Goal: Information Seeking & Learning: Learn about a topic

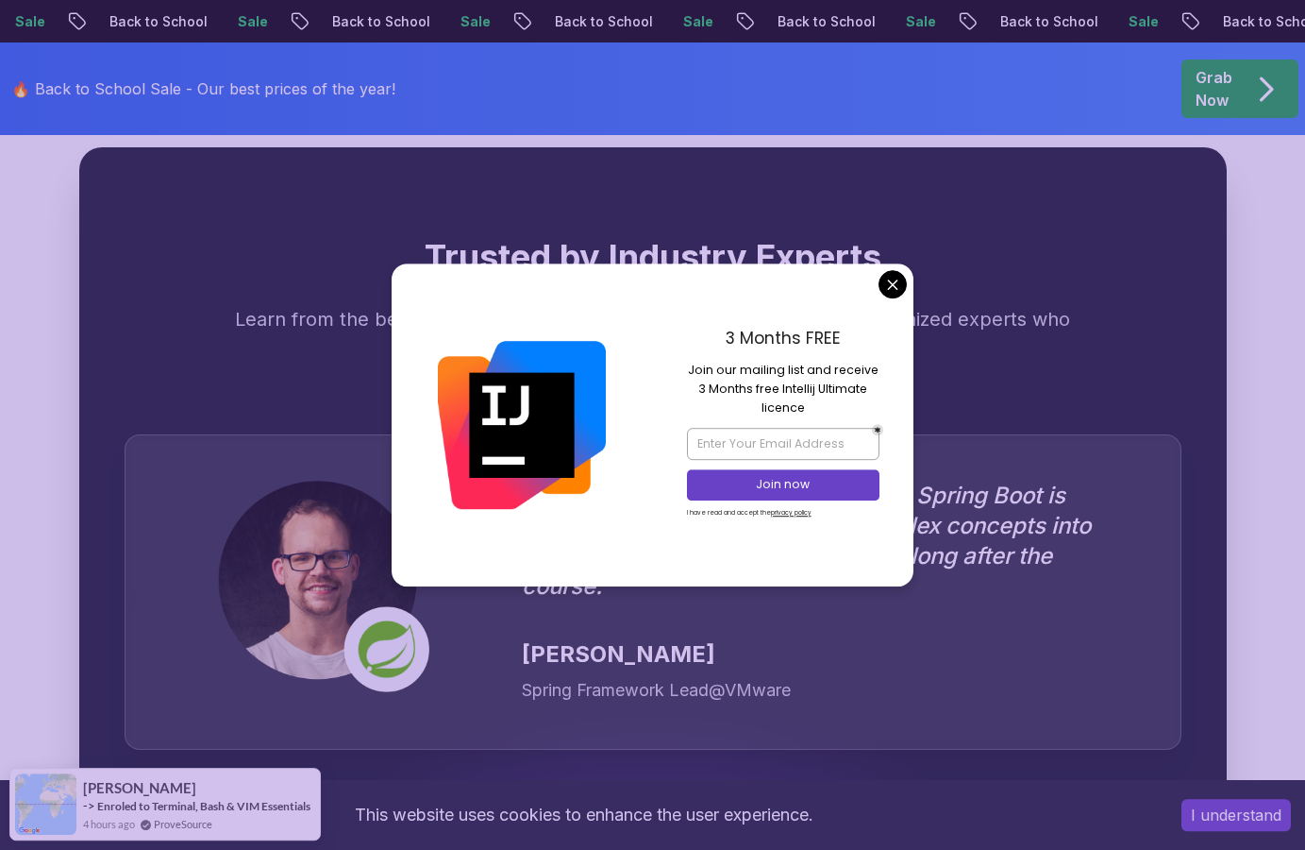
scroll to position [5103, 0]
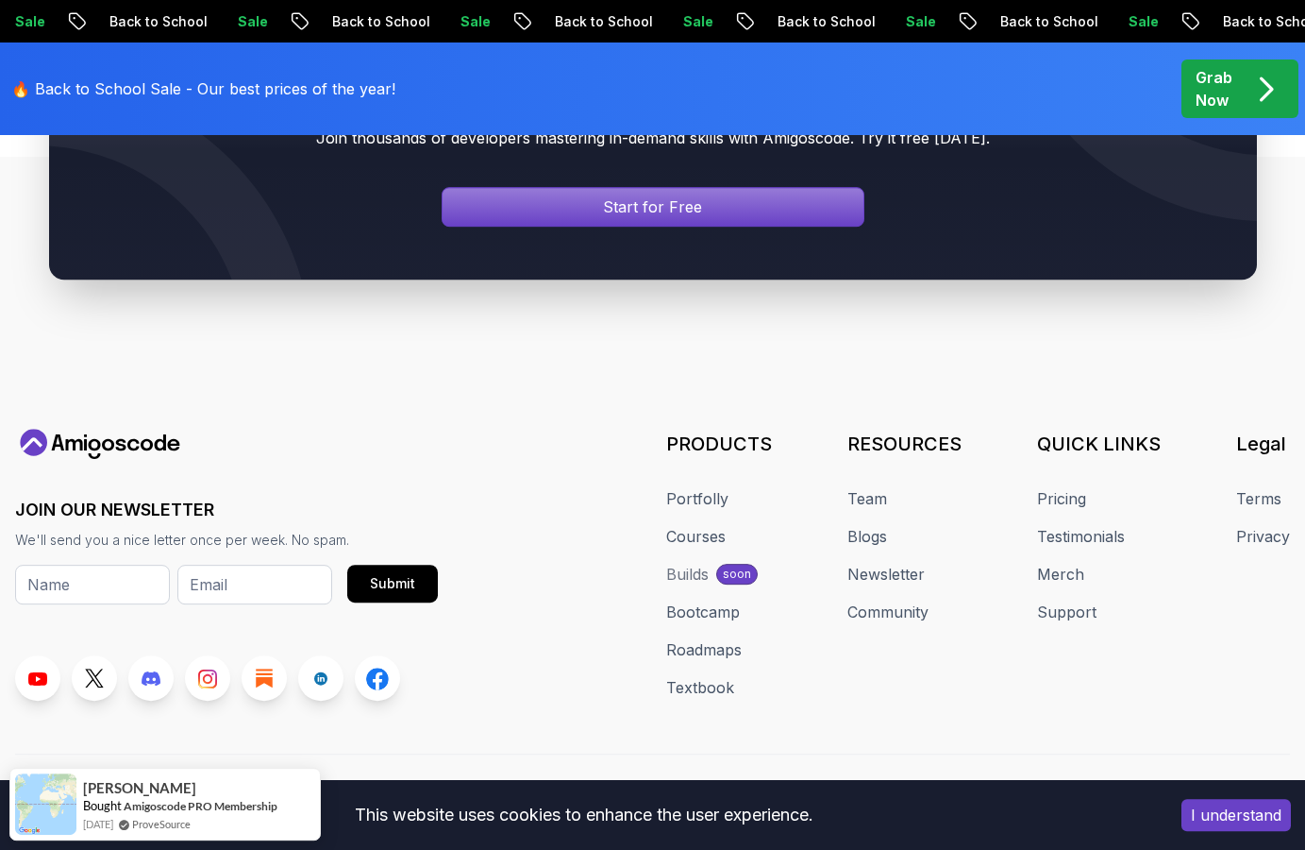
scroll to position [7196, 0]
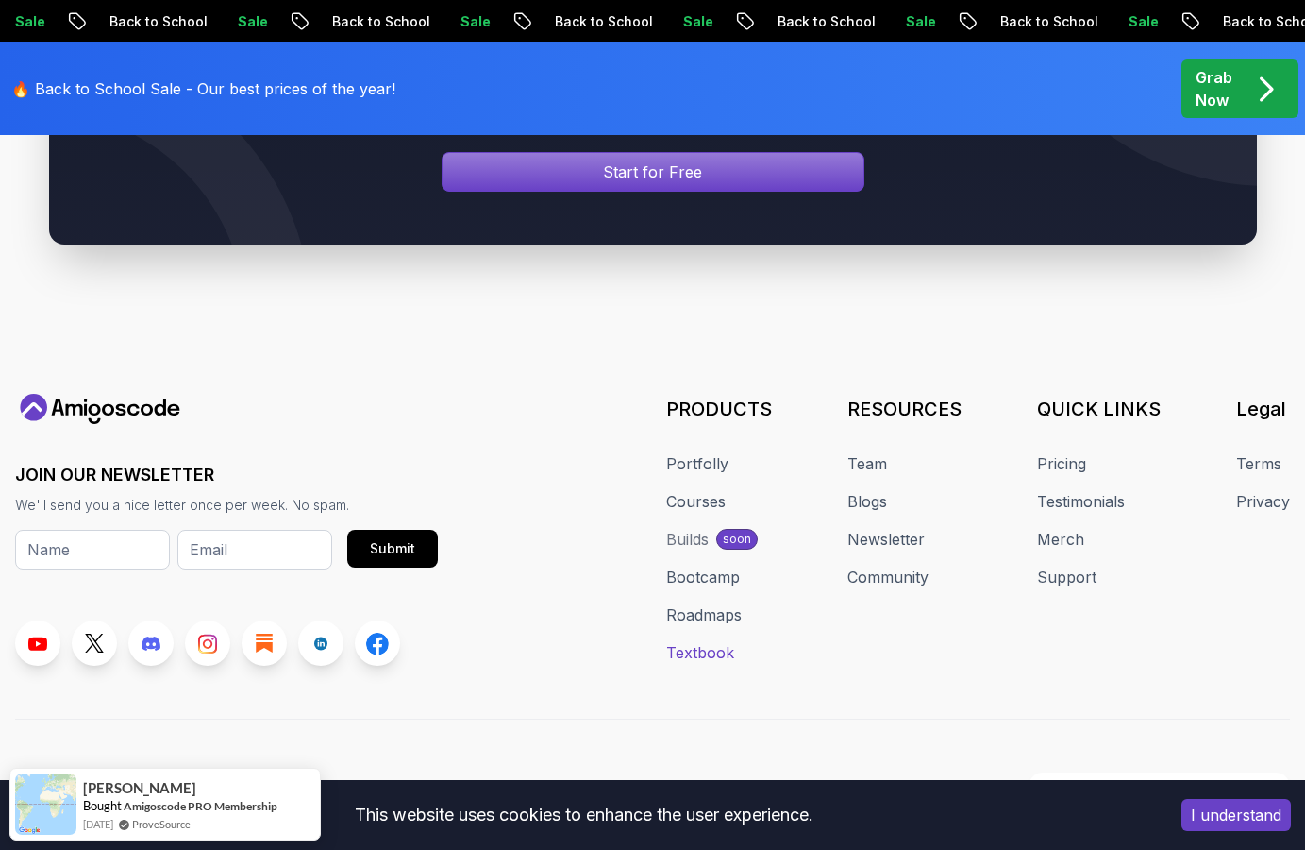
click at [708, 641] on link "Textbook" at bounding box center [700, 652] width 68 height 23
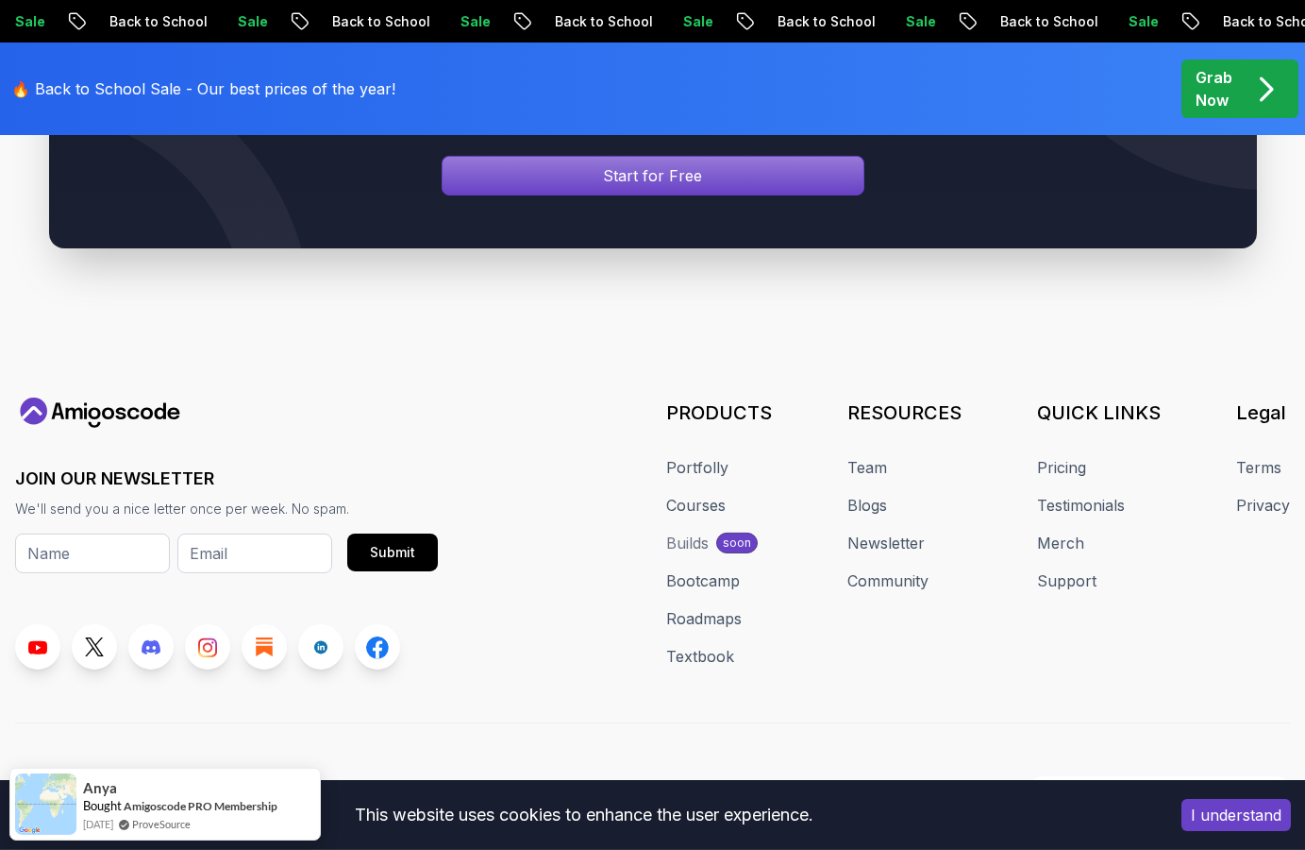
scroll to position [7196, 0]
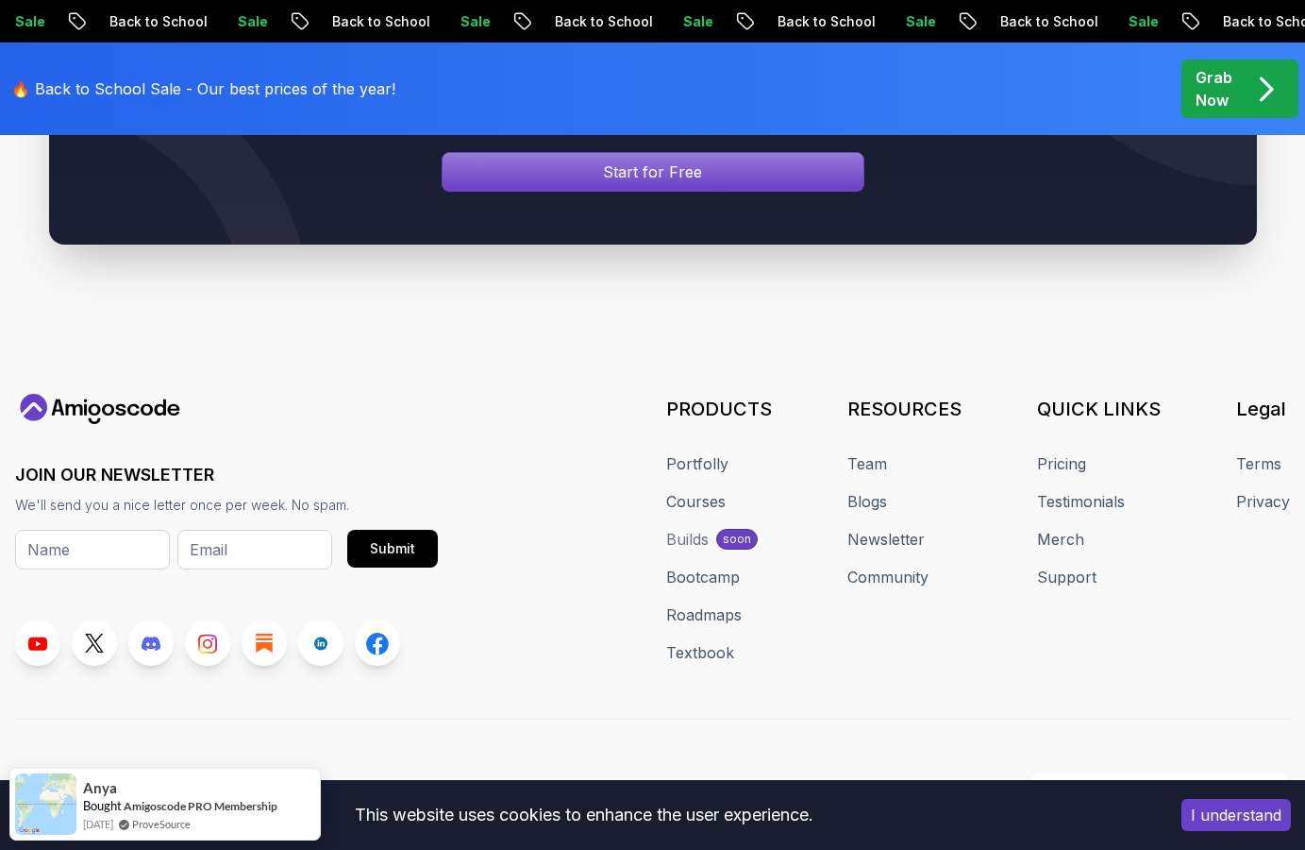
click at [705, 528] on div "Builds" at bounding box center [687, 539] width 42 height 23
click at [690, 528] on div "Builds" at bounding box center [687, 539] width 42 height 23
click at [1058, 452] on link "Pricing" at bounding box center [1061, 463] width 49 height 23
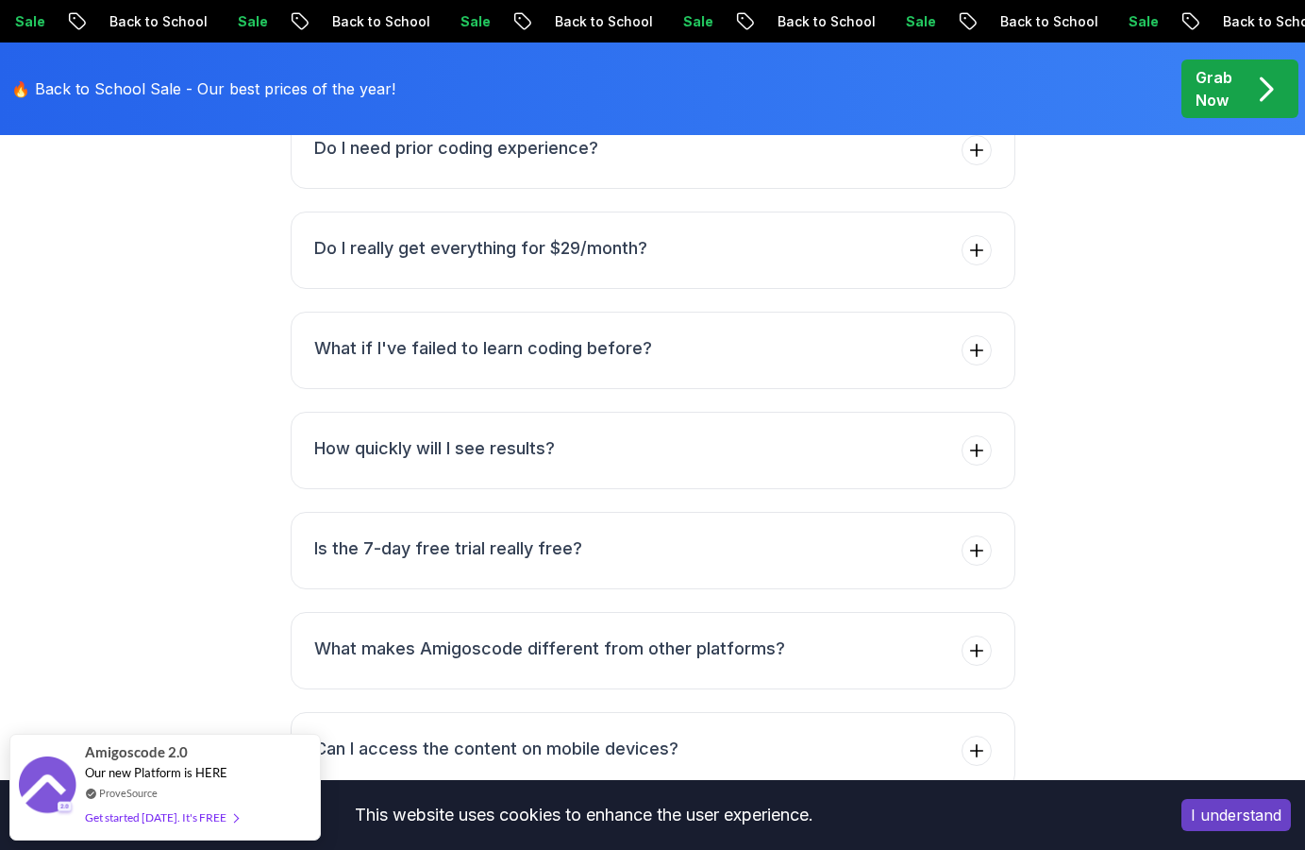
scroll to position [8798, 0]
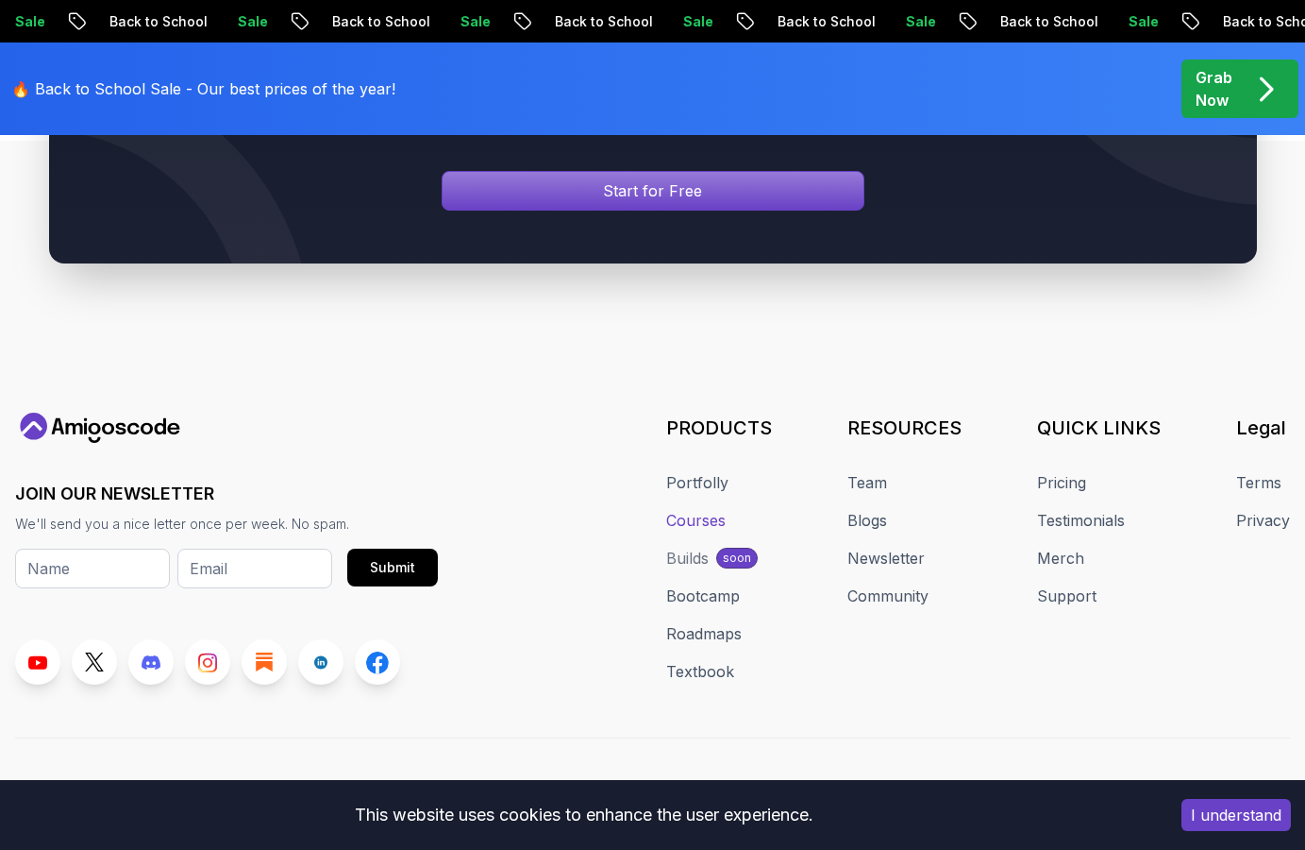
click at [699, 509] on link "Courses" at bounding box center [695, 520] width 59 height 23
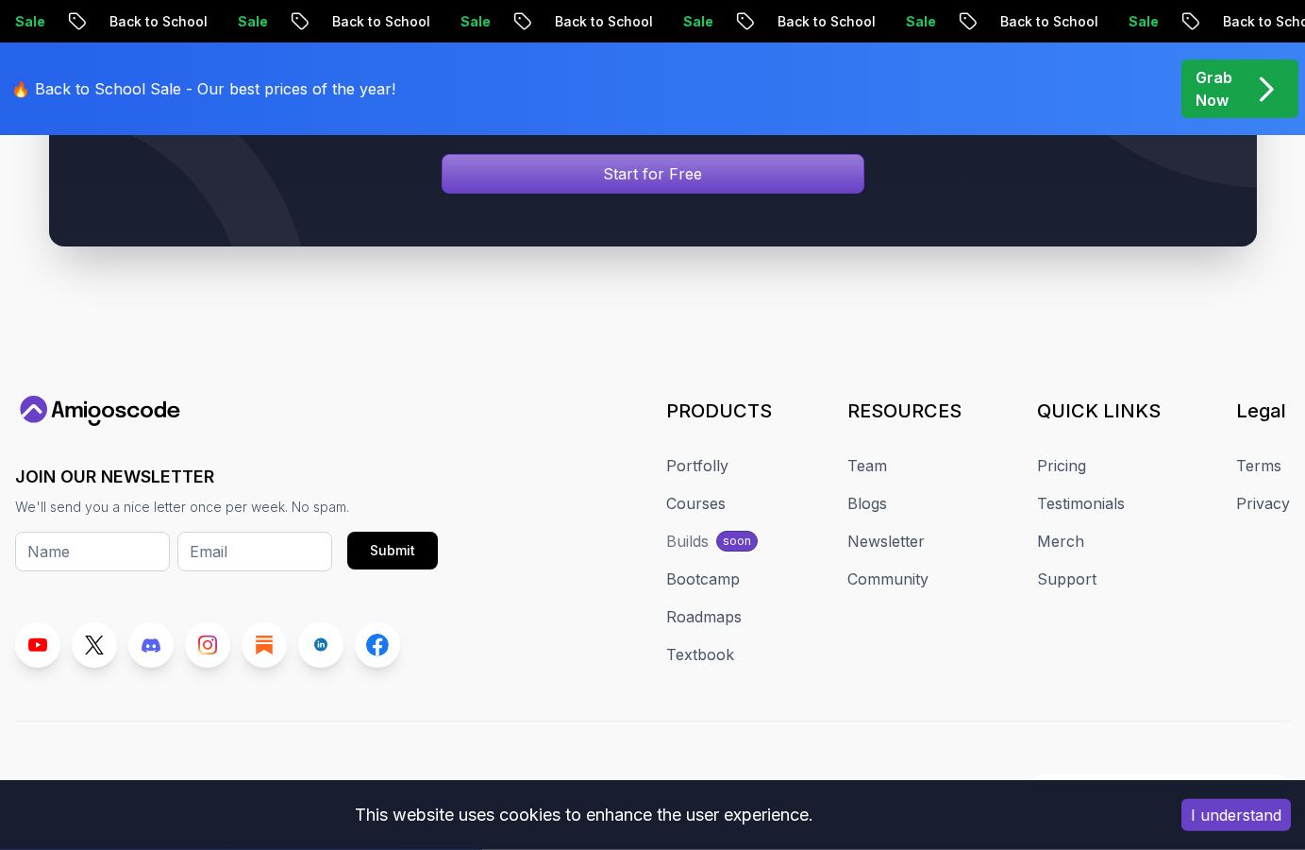
scroll to position [8849, 0]
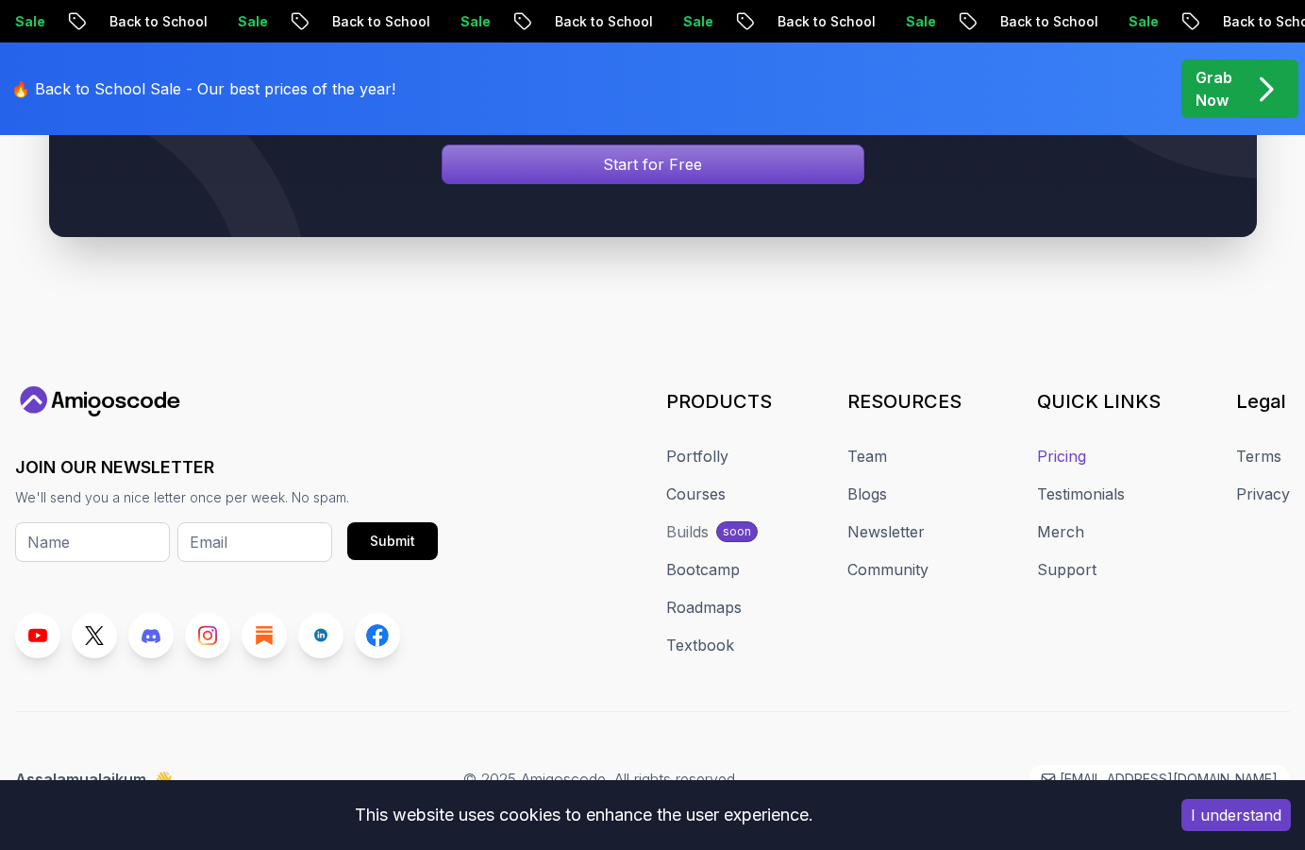
click at [1081, 445] on link "Pricing" at bounding box center [1061, 456] width 49 height 23
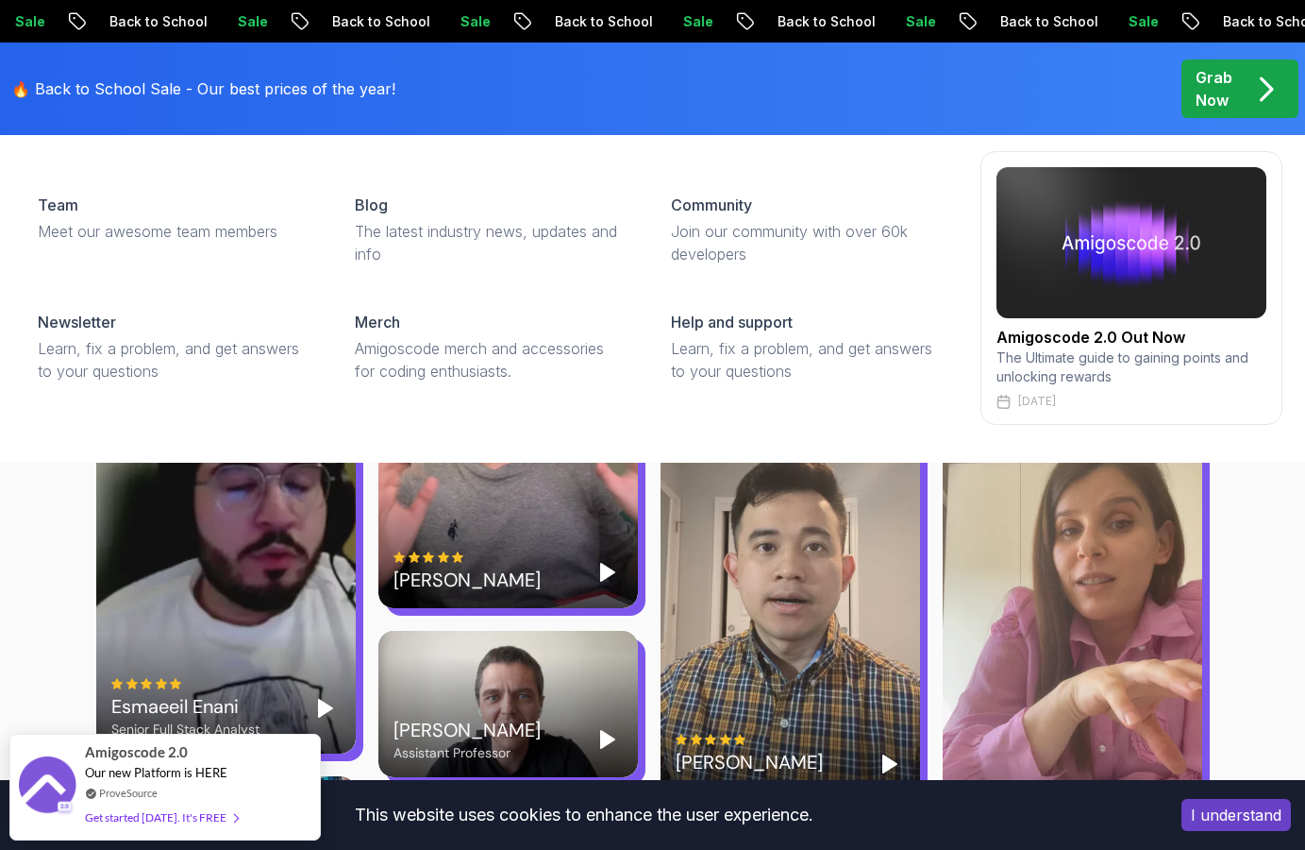
scroll to position [4718, 0]
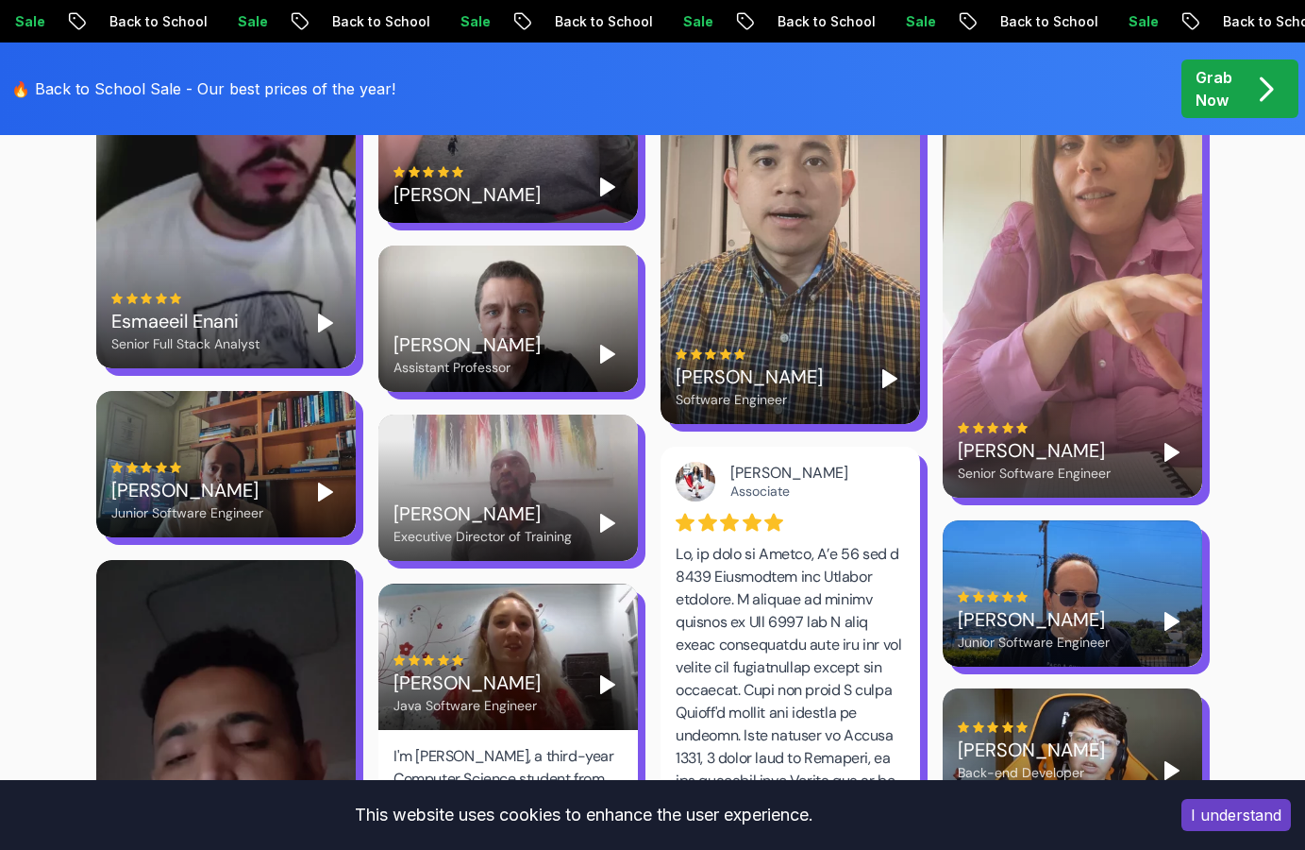
click at [1221, 815] on button "I understand" at bounding box center [1236, 815] width 109 height 32
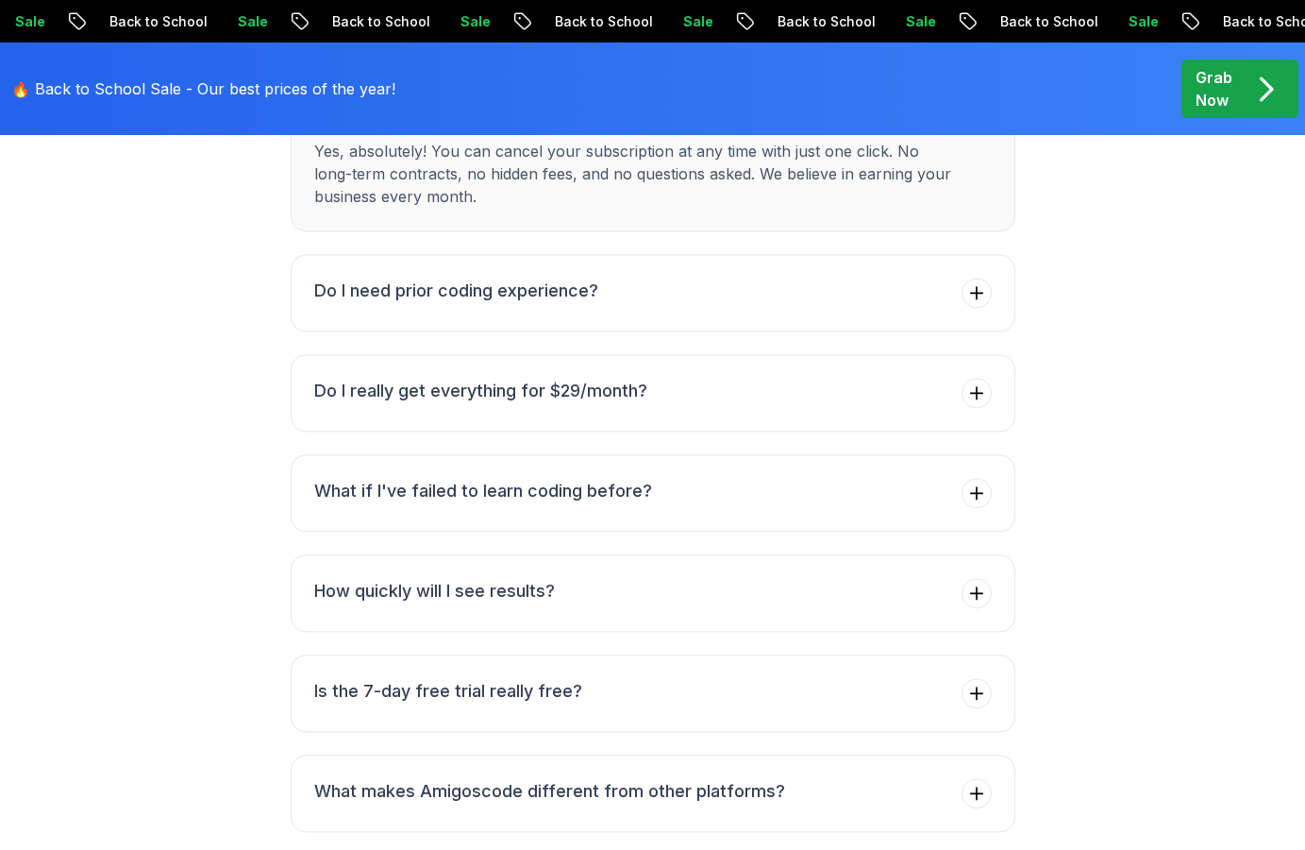
scroll to position [7703, 0]
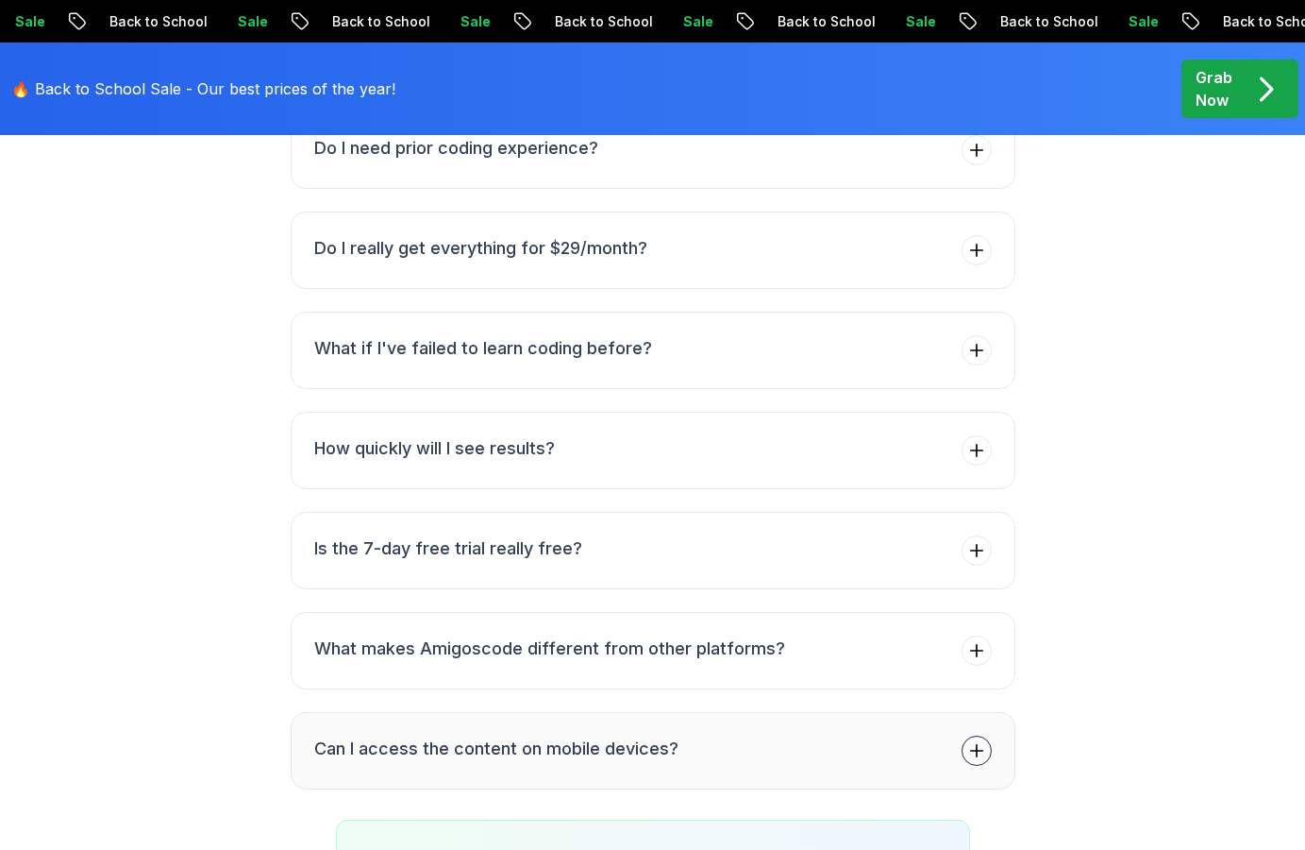
click at [750, 712] on button "Can I access the content on mobile devices?" at bounding box center [653, 750] width 725 height 77
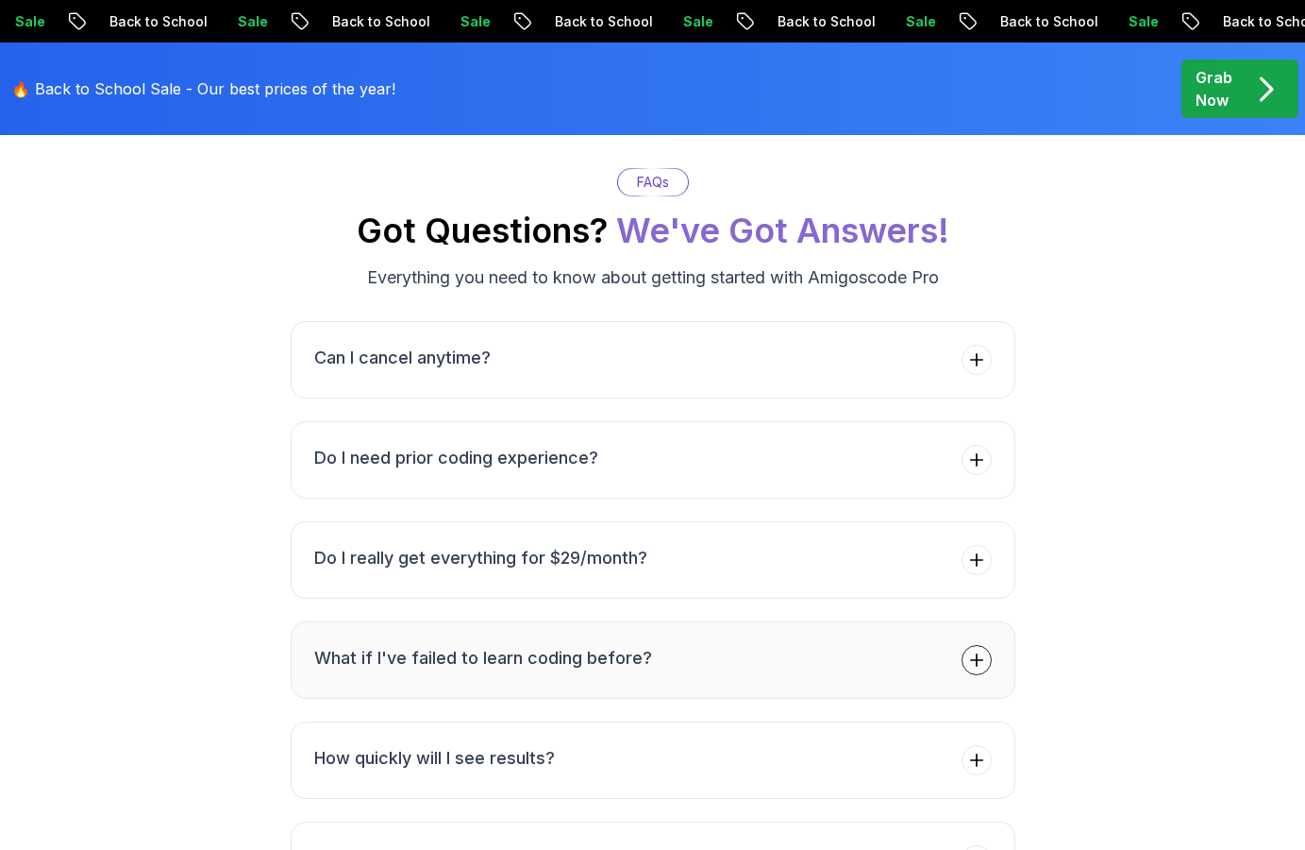
scroll to position [7221, 0]
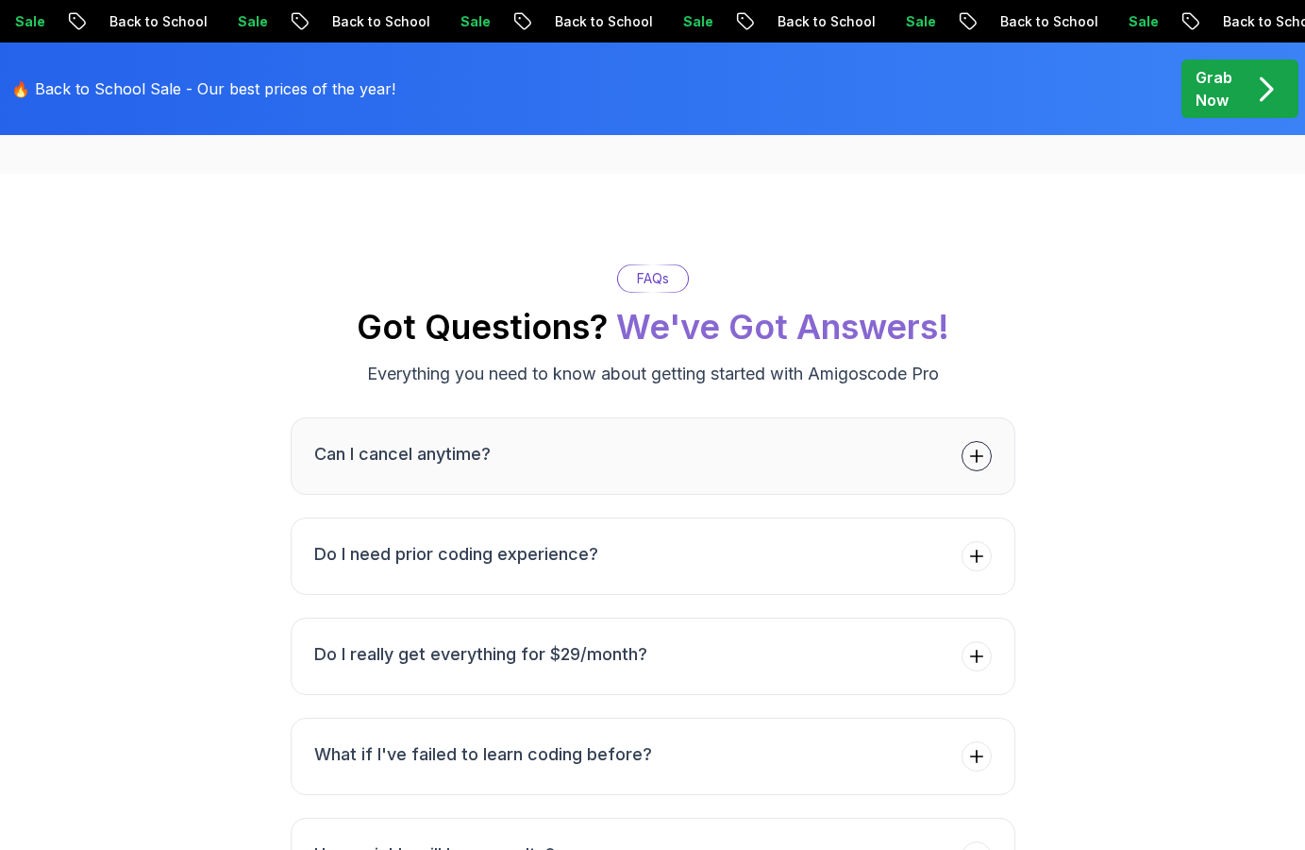
click at [712, 417] on button "Can I cancel anytime?" at bounding box center [653, 455] width 725 height 77
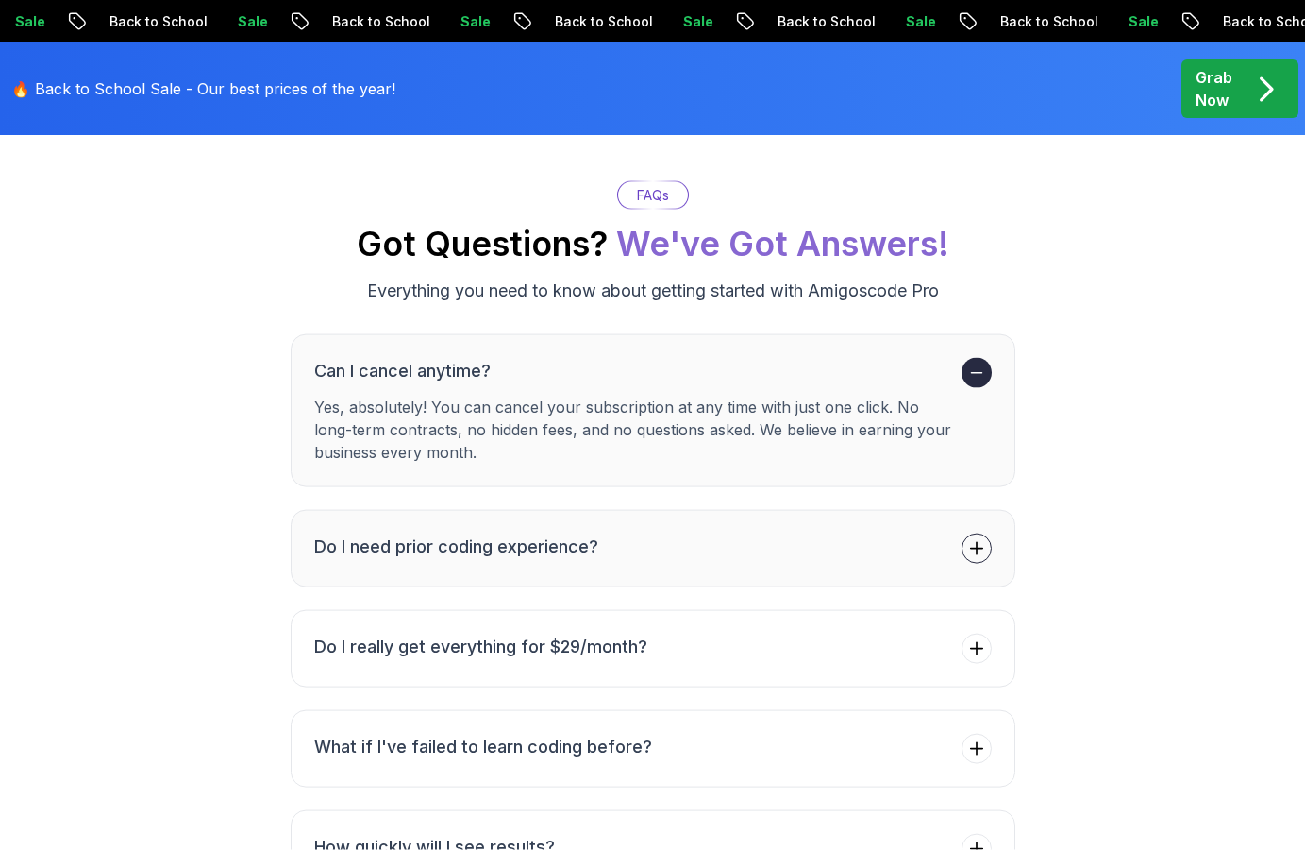
scroll to position [7317, 0]
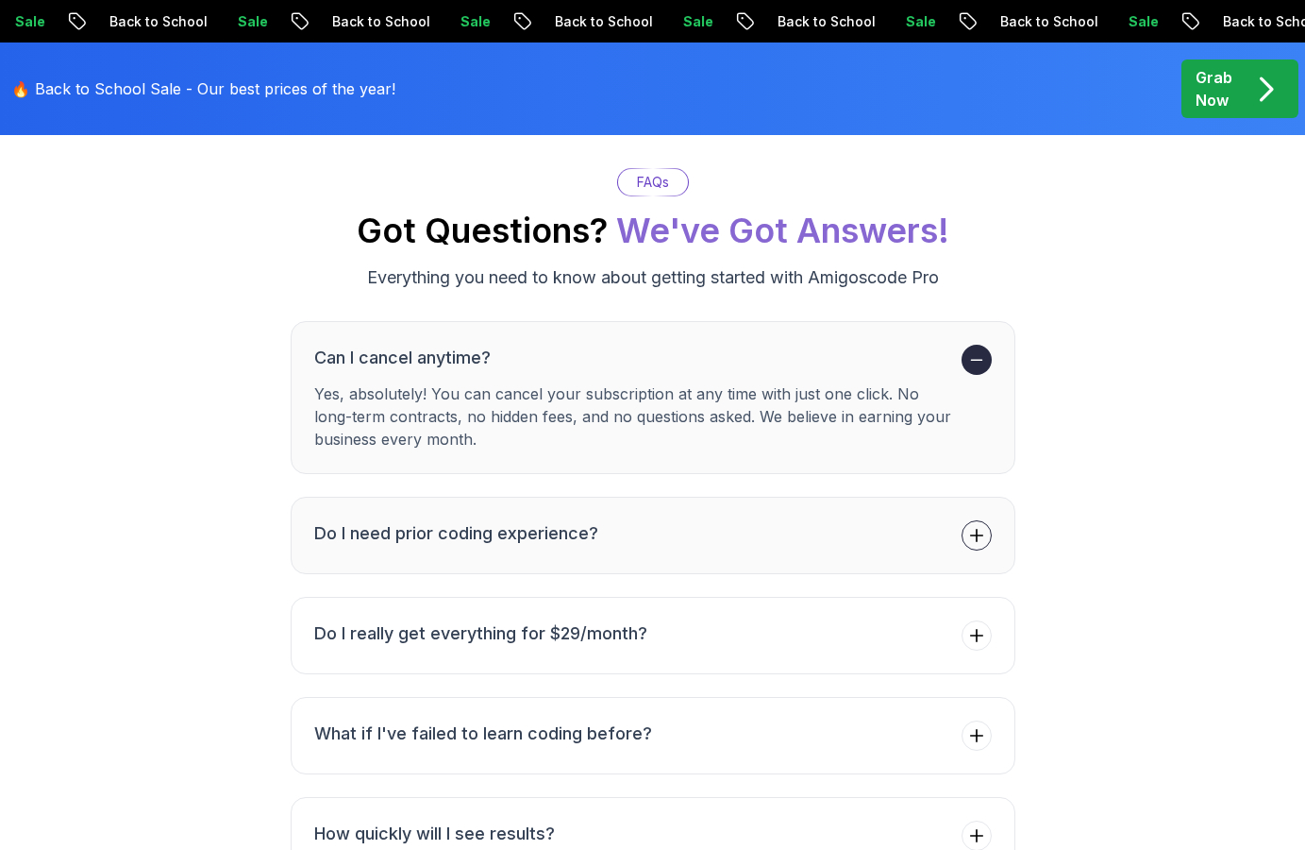
click at [552, 520] on h3 "Do I need prior coding experience?" at bounding box center [456, 533] width 284 height 26
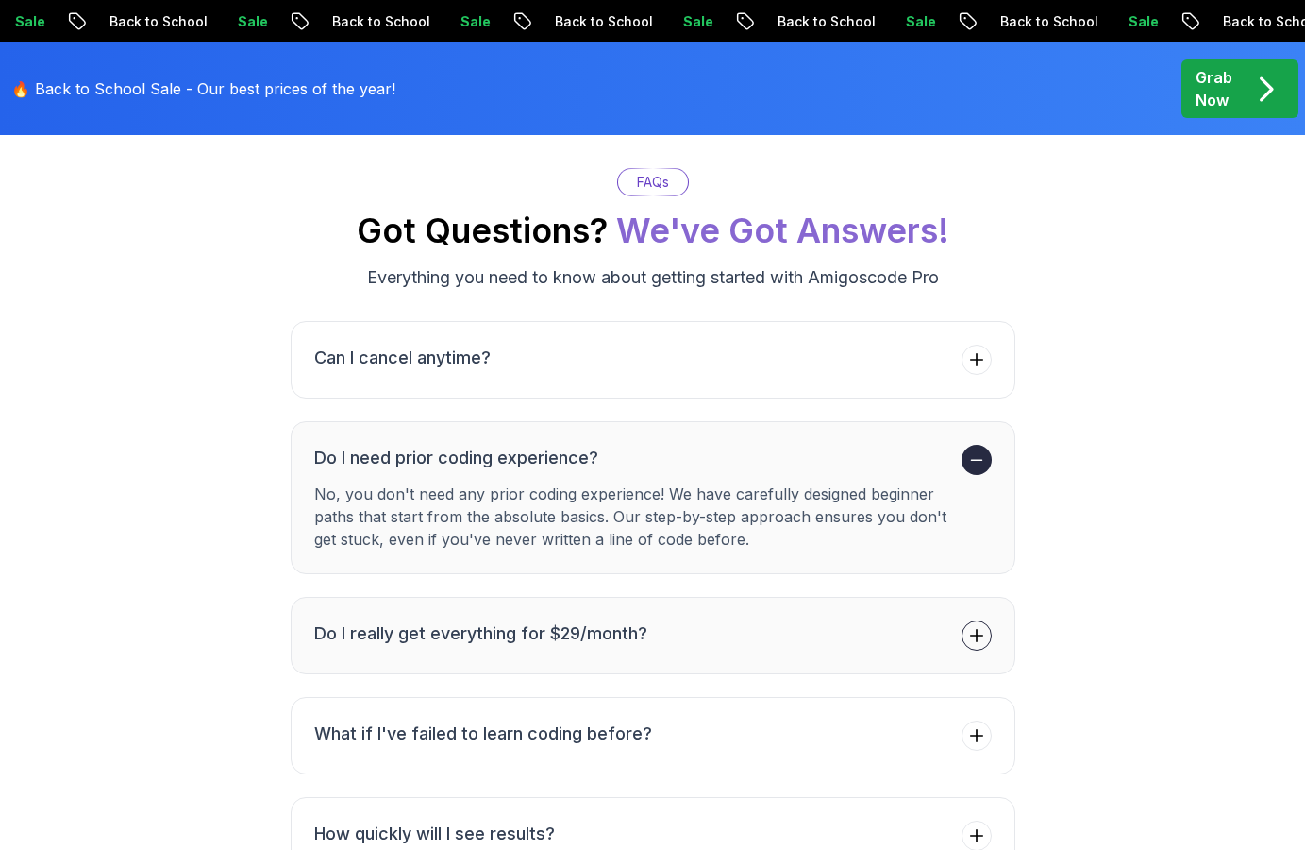
click at [454, 620] on h3 "Do I really get everything for $29/month?" at bounding box center [480, 633] width 333 height 26
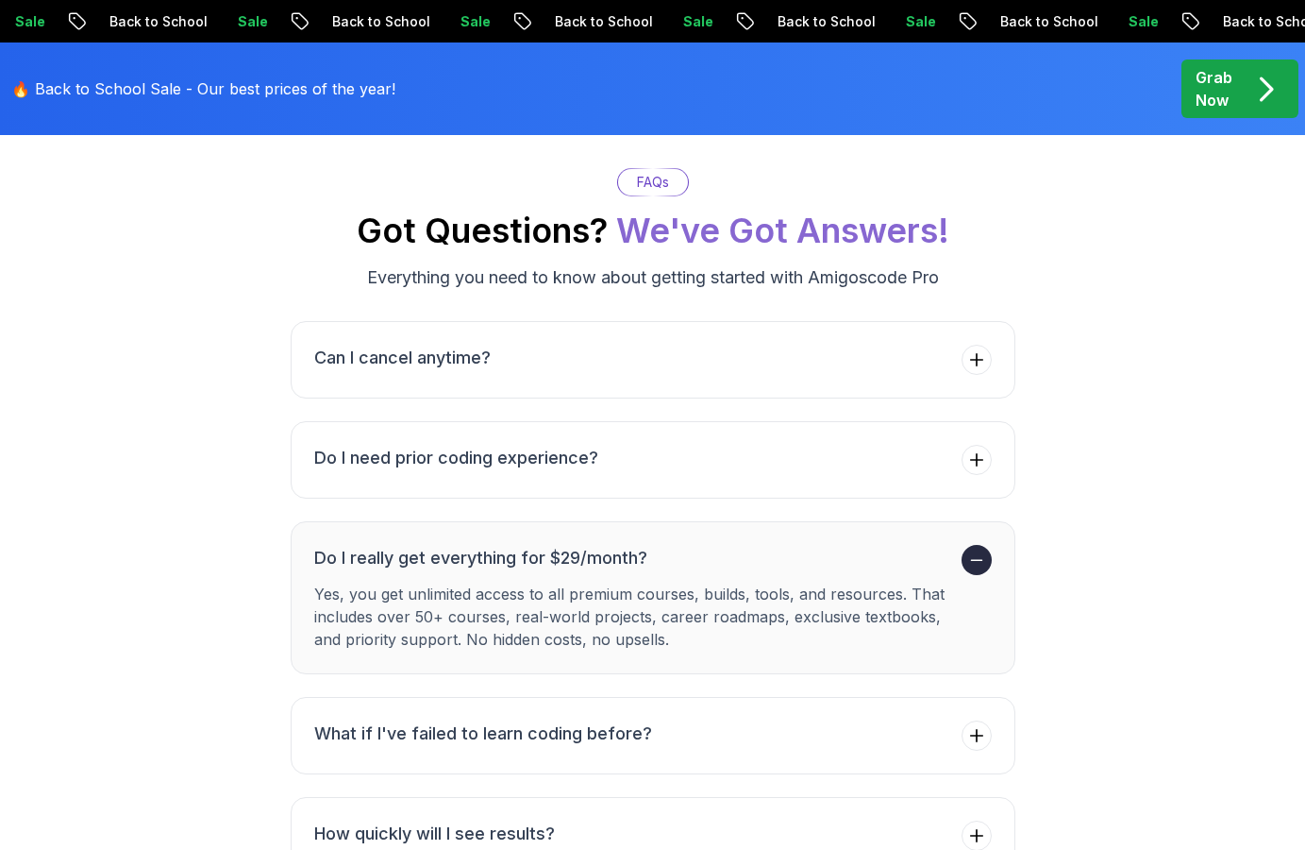
scroll to position [7414, 0]
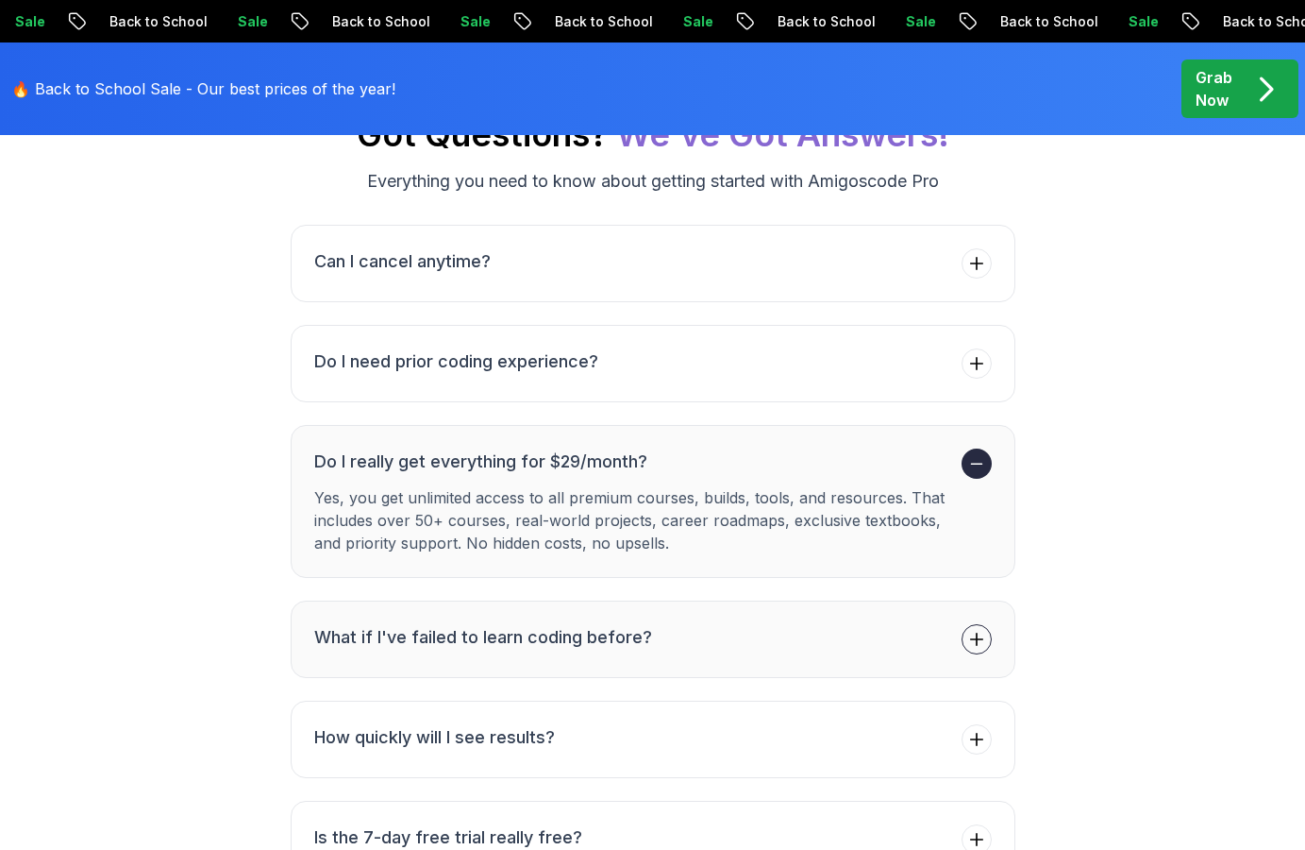
click at [520, 624] on h3 "What if I've failed to learn coding before?" at bounding box center [483, 637] width 338 height 26
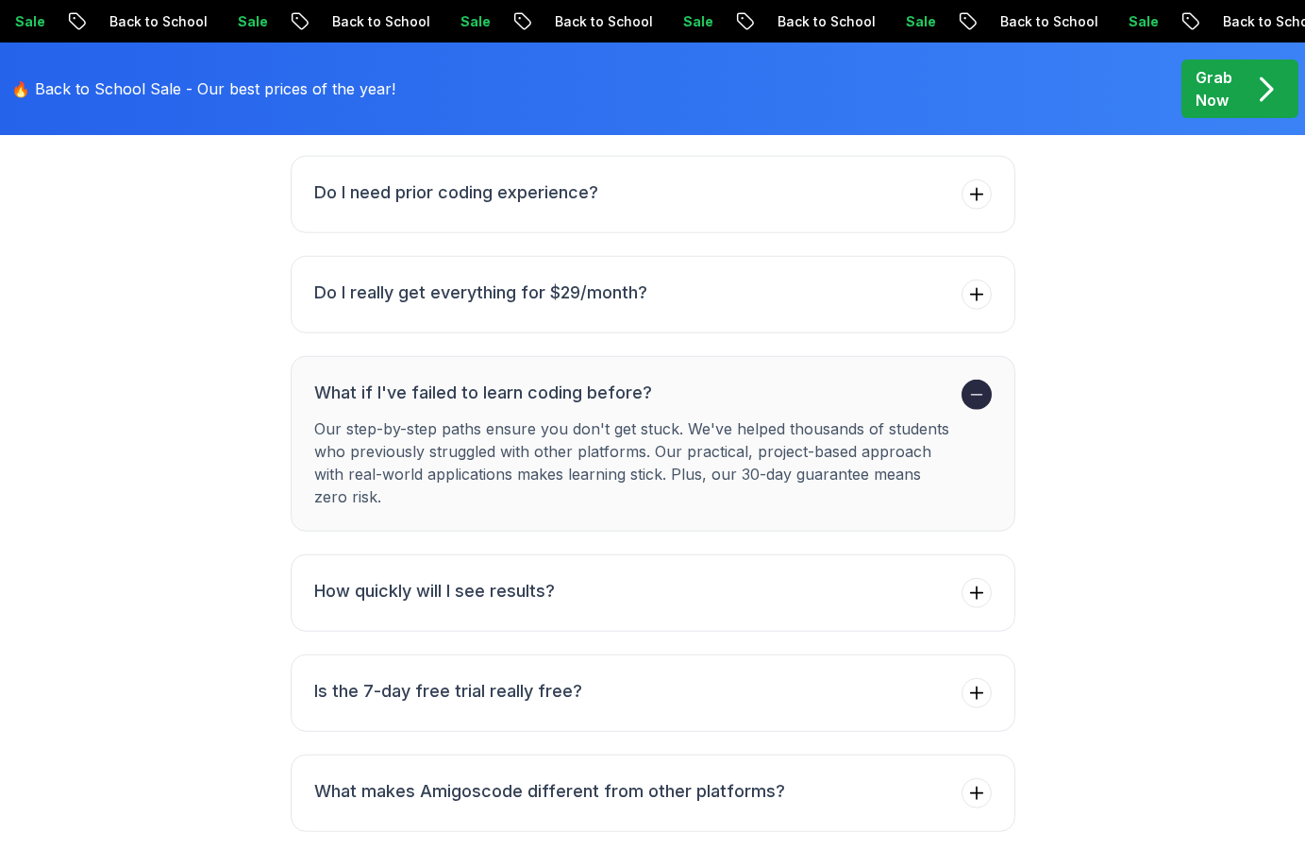
scroll to position [7606, 0]
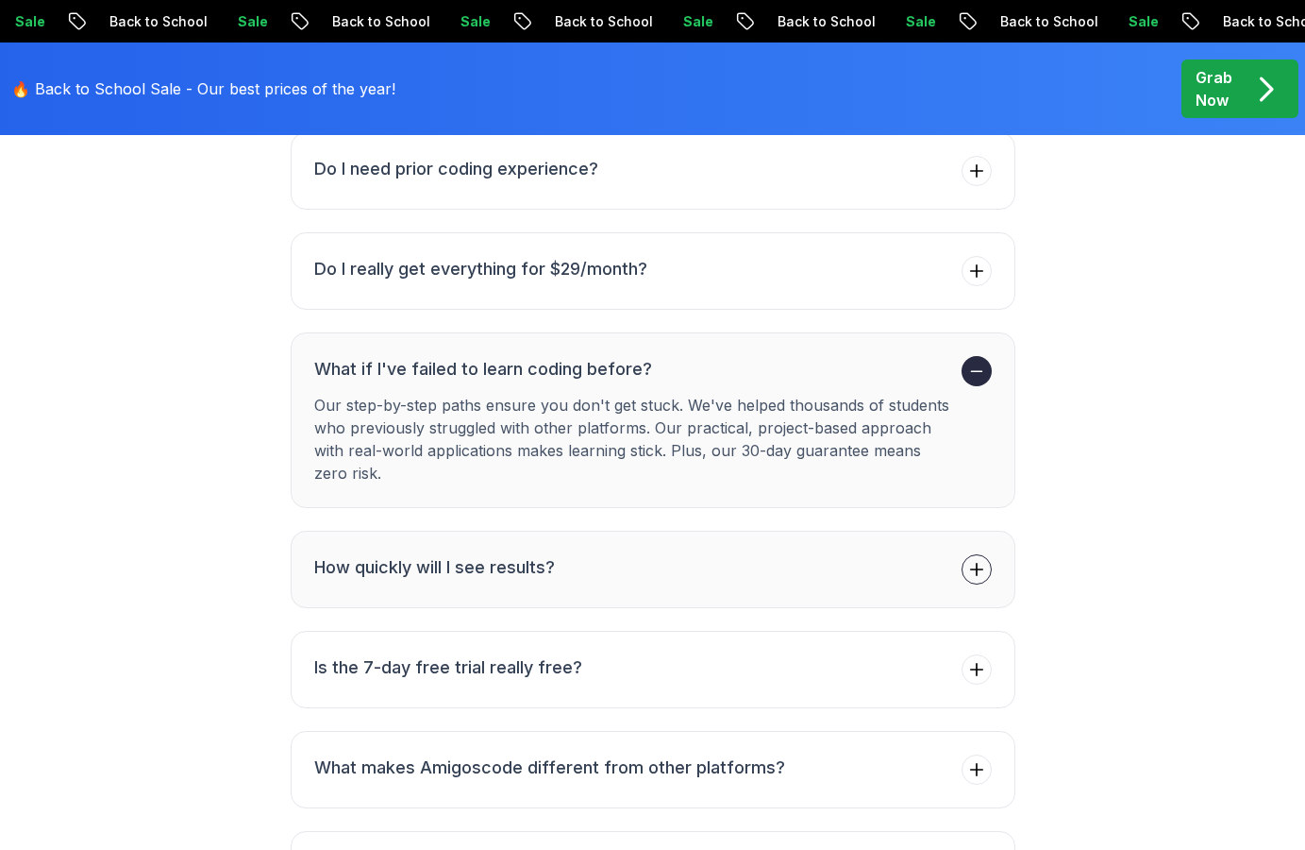
click at [520, 554] on li "How quickly will I see results?" at bounding box center [434, 569] width 241 height 30
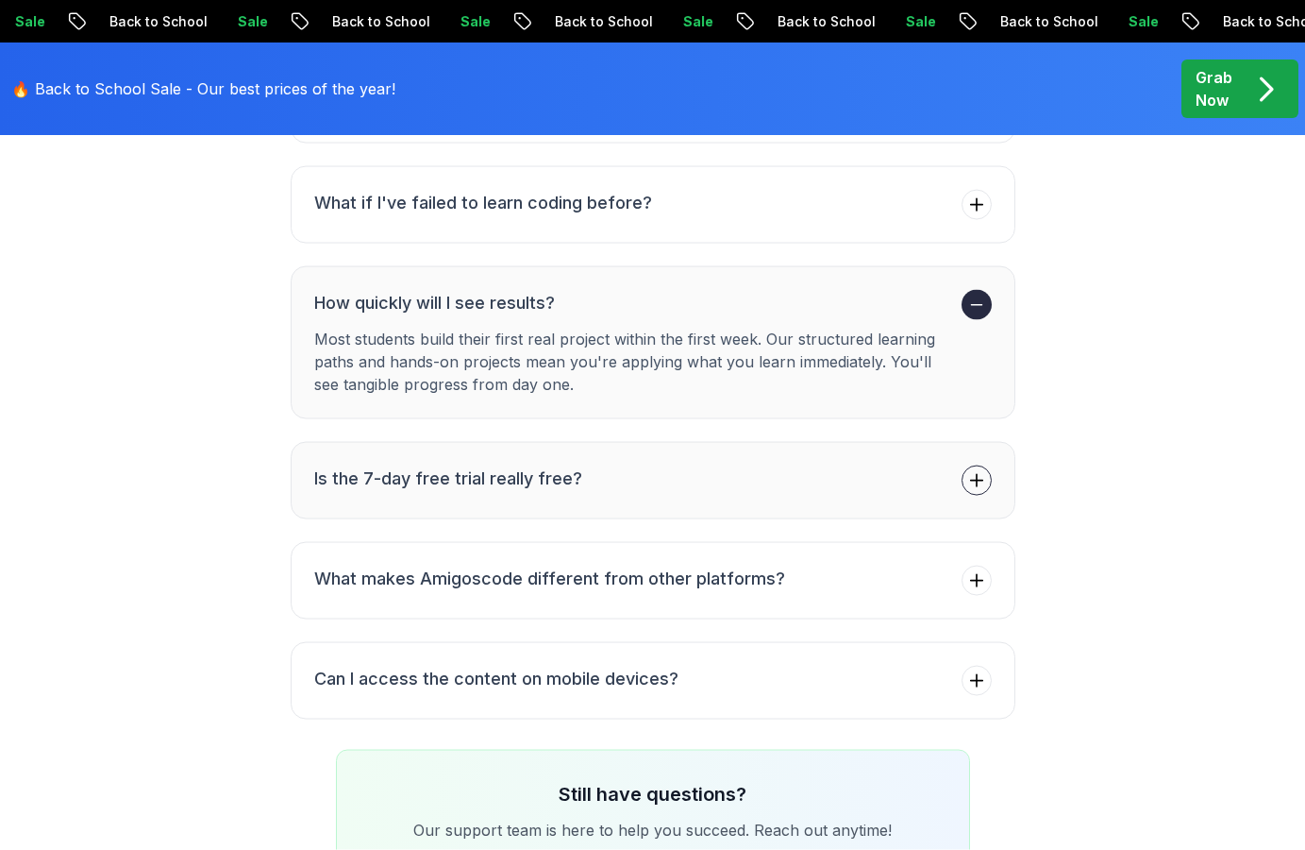
scroll to position [7799, 0]
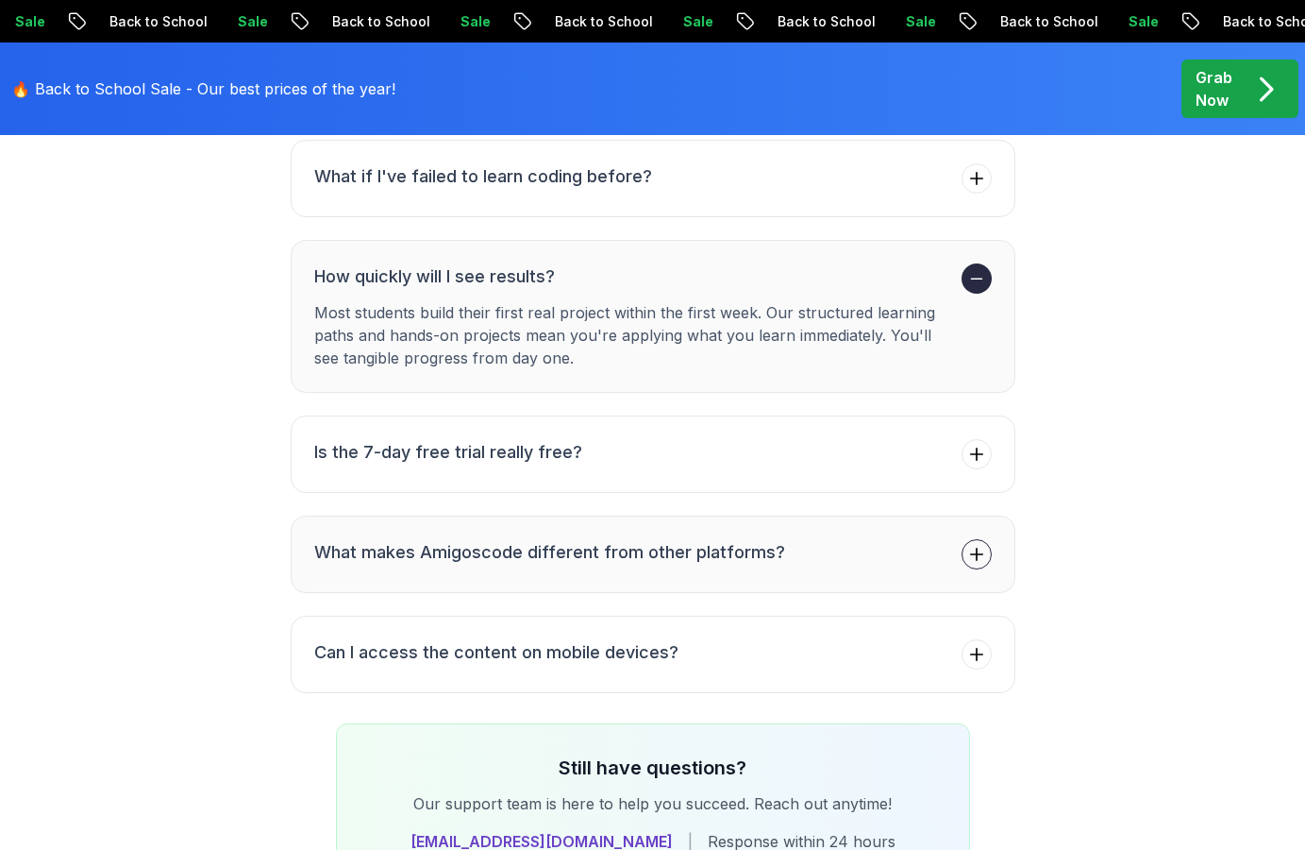
click at [617, 529] on button "What makes Amigoscode different from other platforms?" at bounding box center [653, 553] width 725 height 77
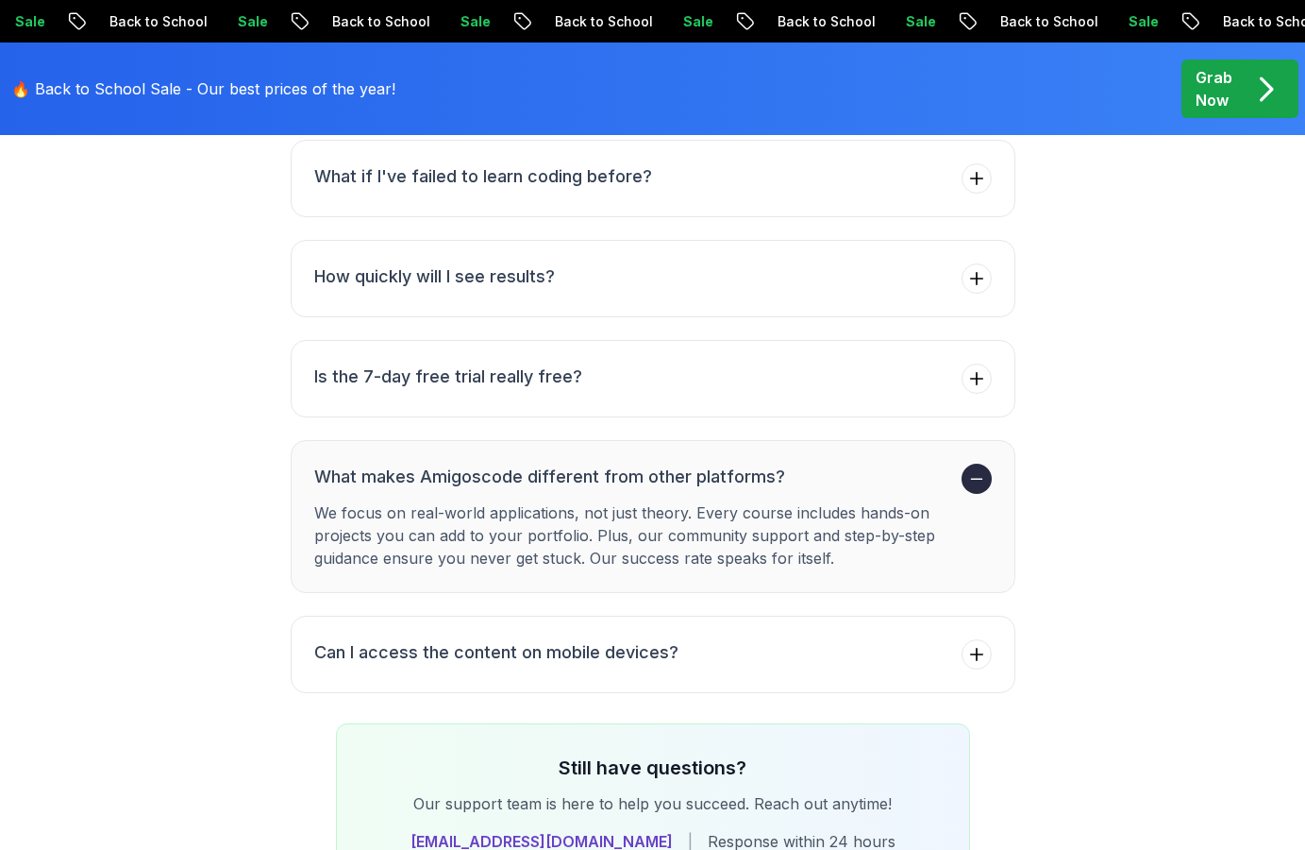
scroll to position [7895, 0]
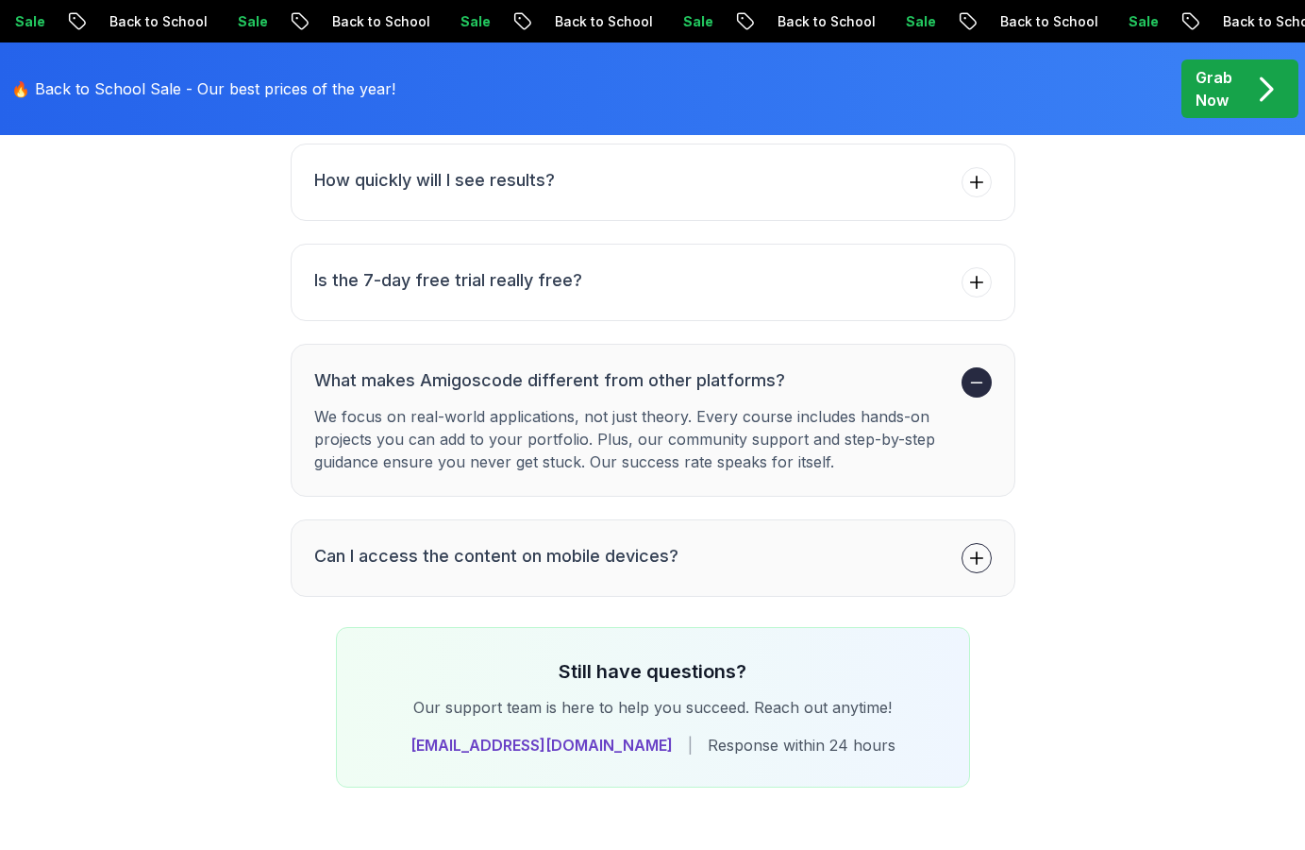
click at [498, 543] on h3 "Can I access the content on mobile devices?" at bounding box center [496, 556] width 364 height 26
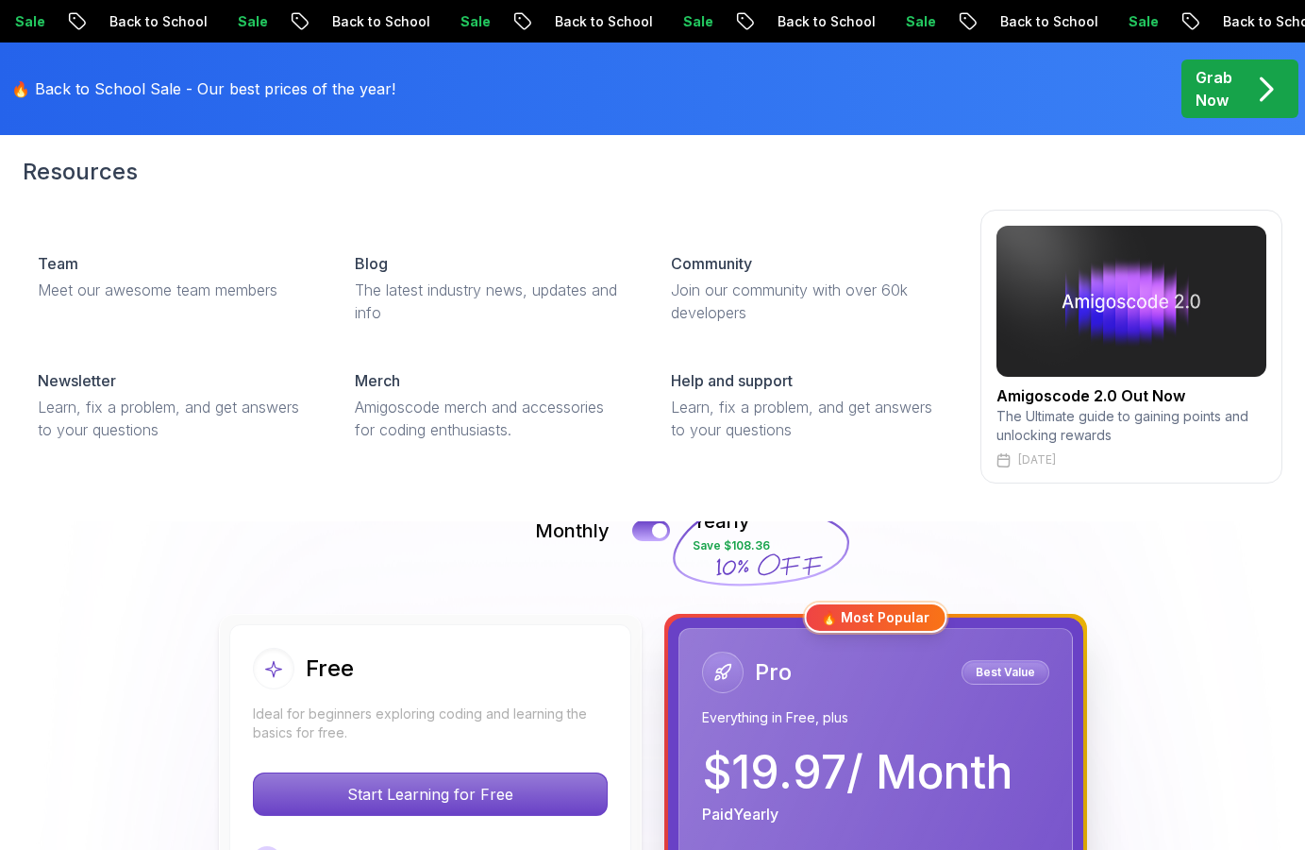
scroll to position [0, 0]
